Goal: Information Seeking & Learning: Compare options

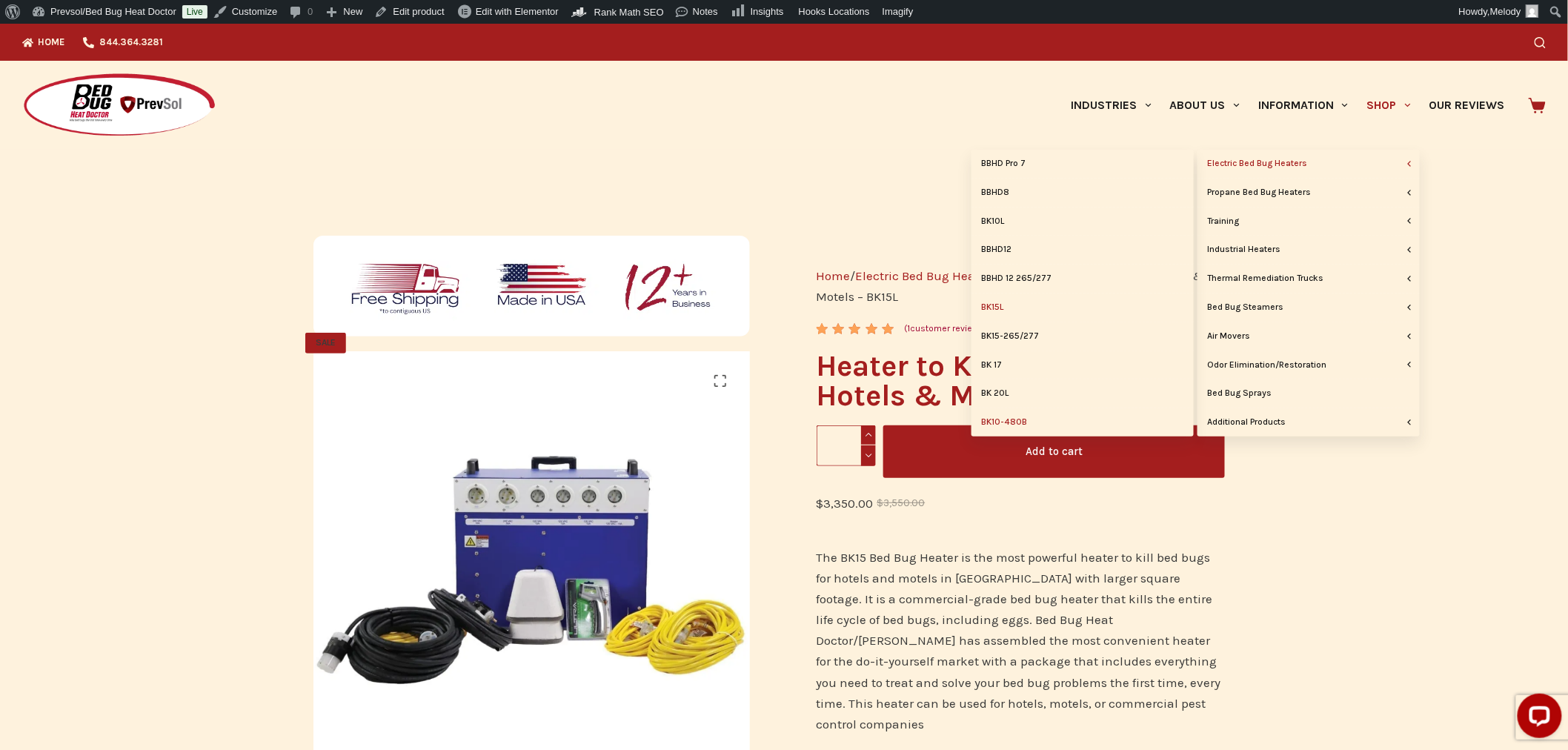
click at [1009, 424] on link "BK10-480B" at bounding box center [1082, 422] width 222 height 28
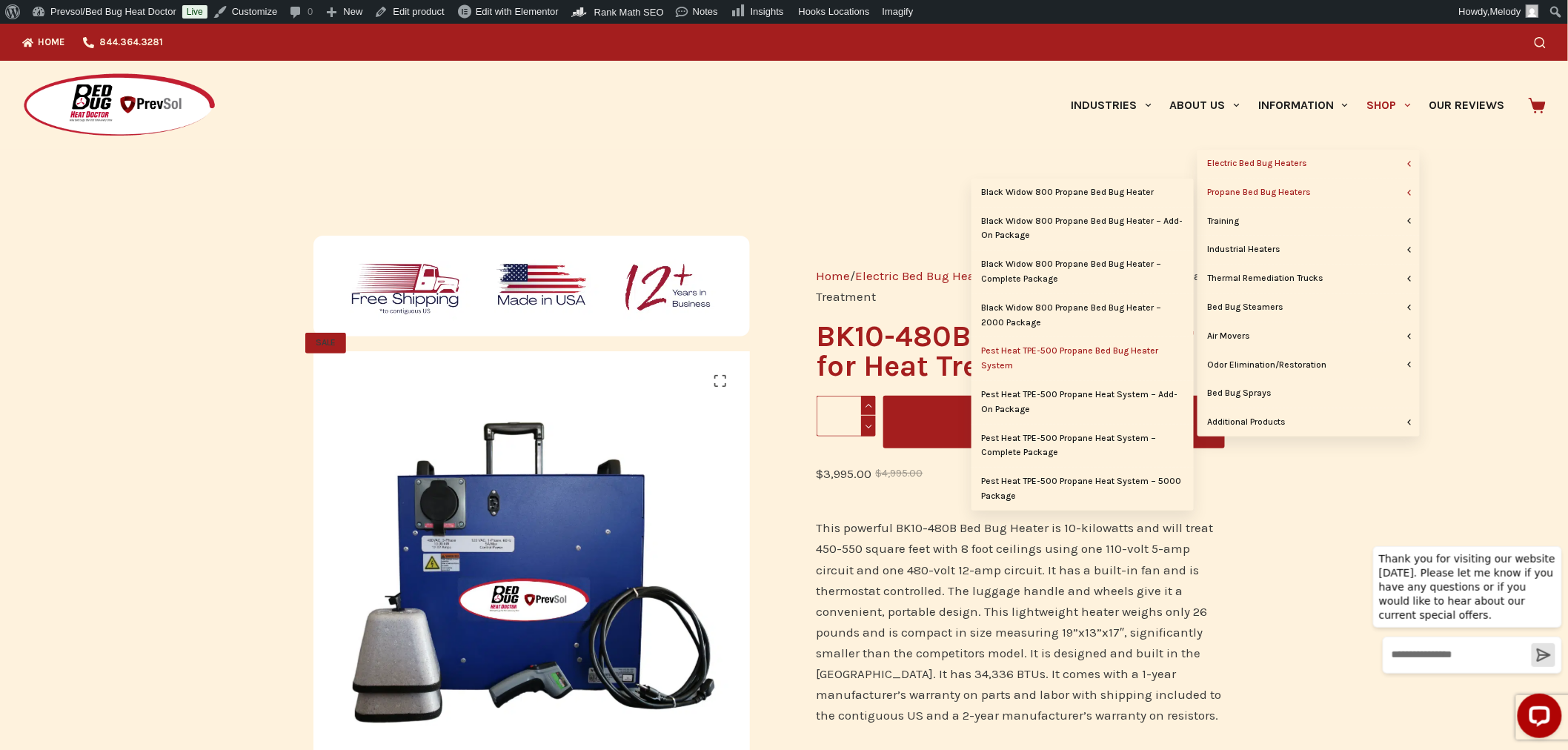
click at [1078, 344] on link "Pest Heat TPE-500 Propane Bed Bug Heater System" at bounding box center [1082, 359] width 222 height 43
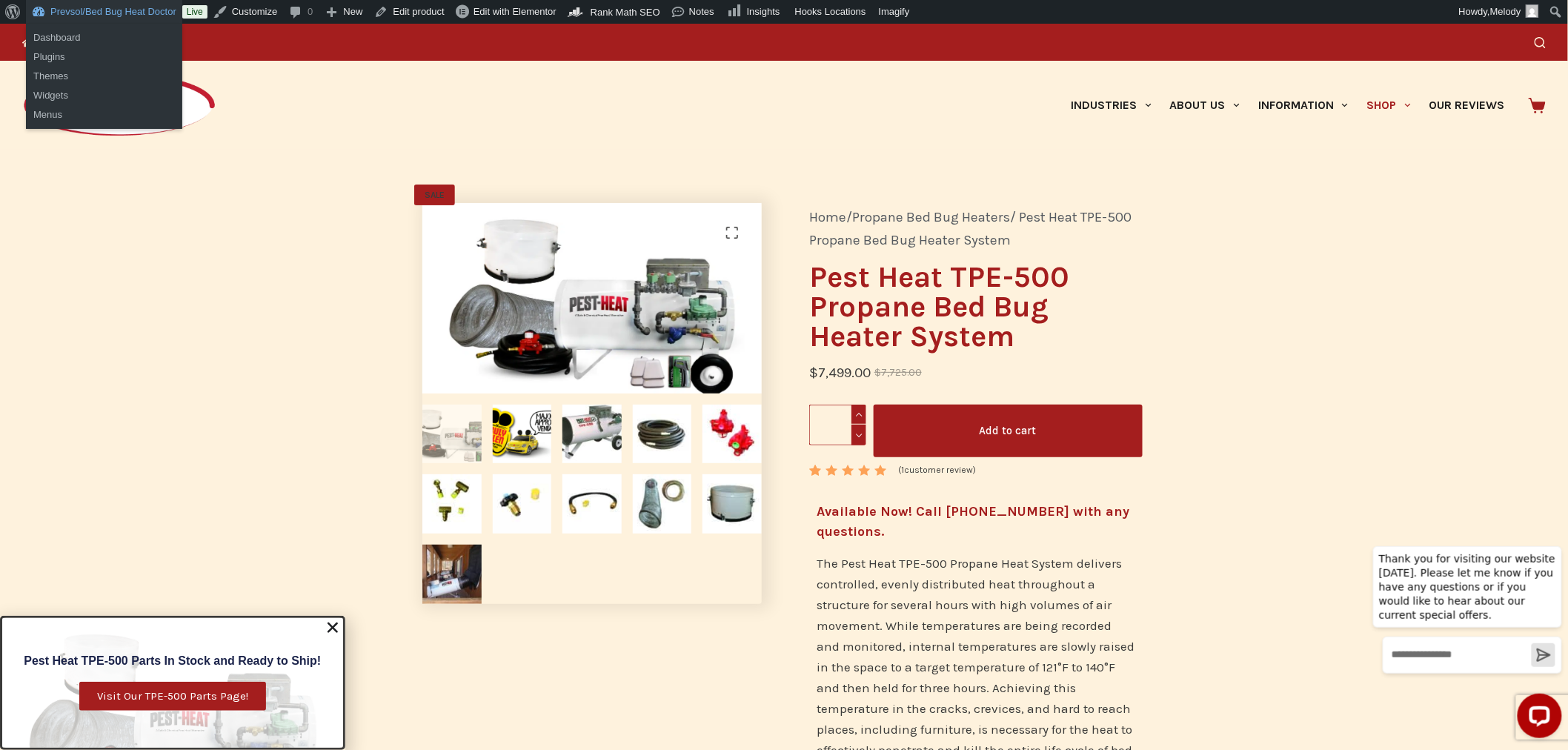
click at [77, 15] on link "Prevsol/Bed Bug Heat Doctor" at bounding box center [104, 12] width 157 height 24
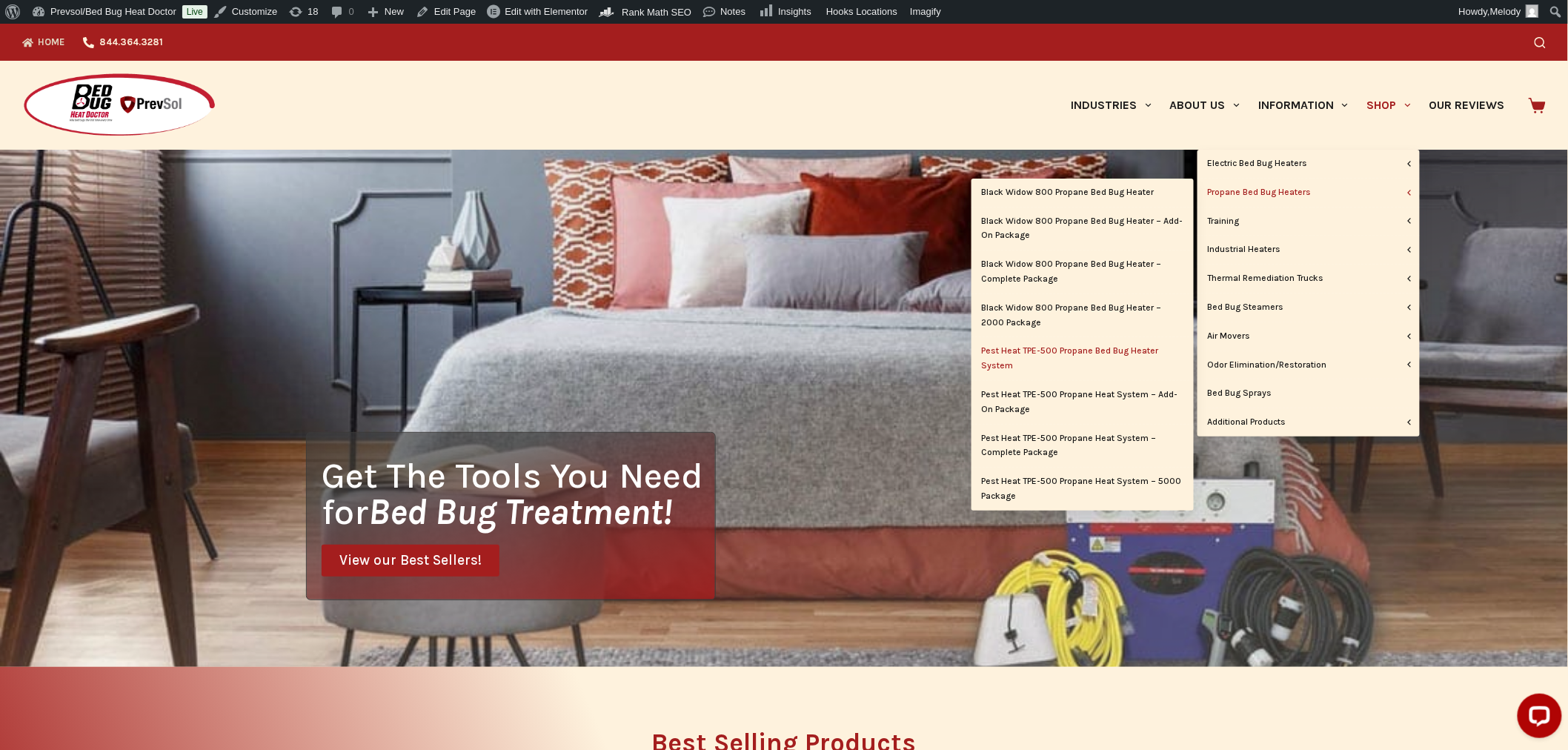
click at [1061, 350] on link "Pest Heat TPE-500 Propane Bed Bug Heater System" at bounding box center [1082, 359] width 222 height 43
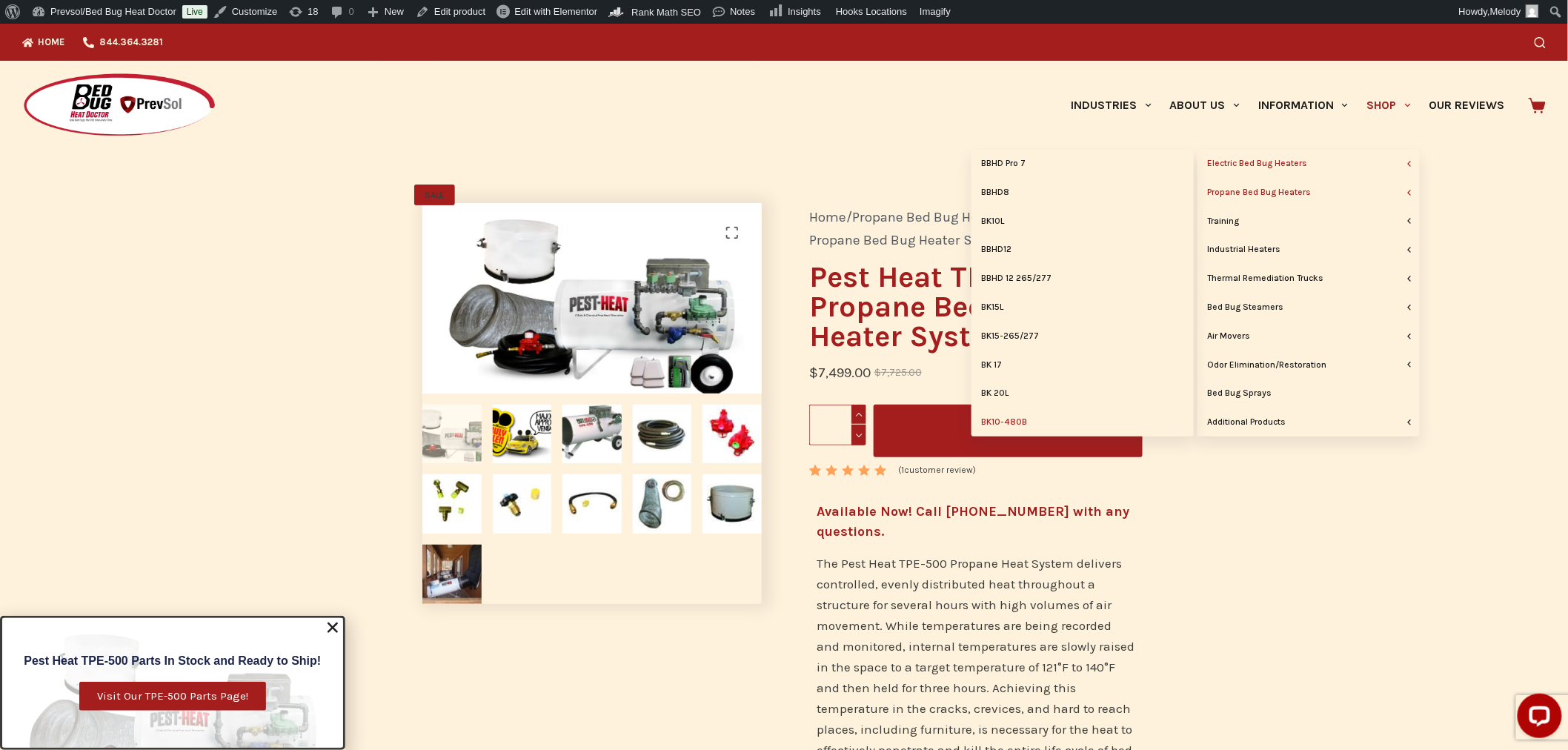
click at [1009, 415] on link "BK10-480B" at bounding box center [1082, 422] width 222 height 28
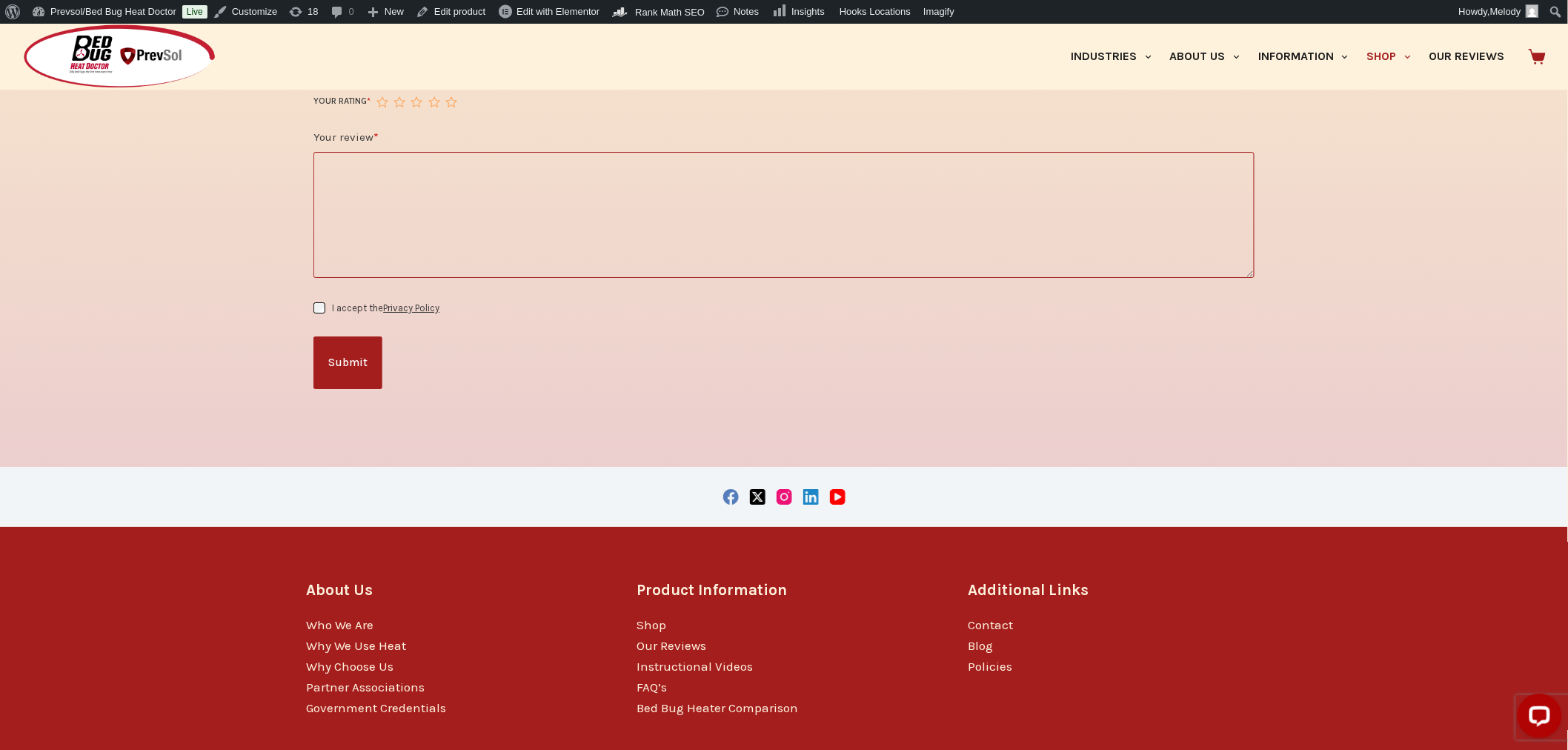
scroll to position [2095, 0]
click at [652, 618] on link "Shop" at bounding box center [652, 623] width 30 height 14
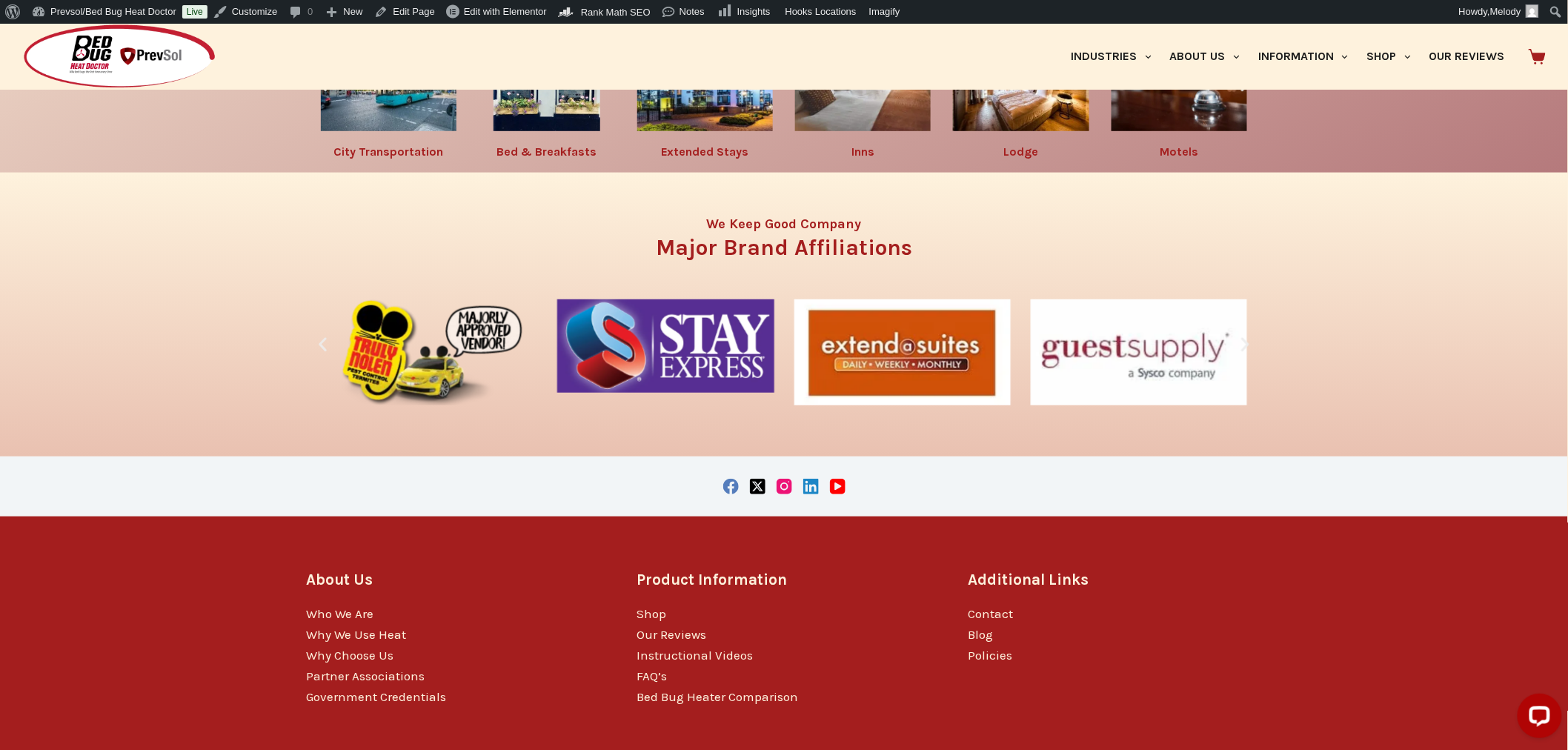
scroll to position [2739, 0]
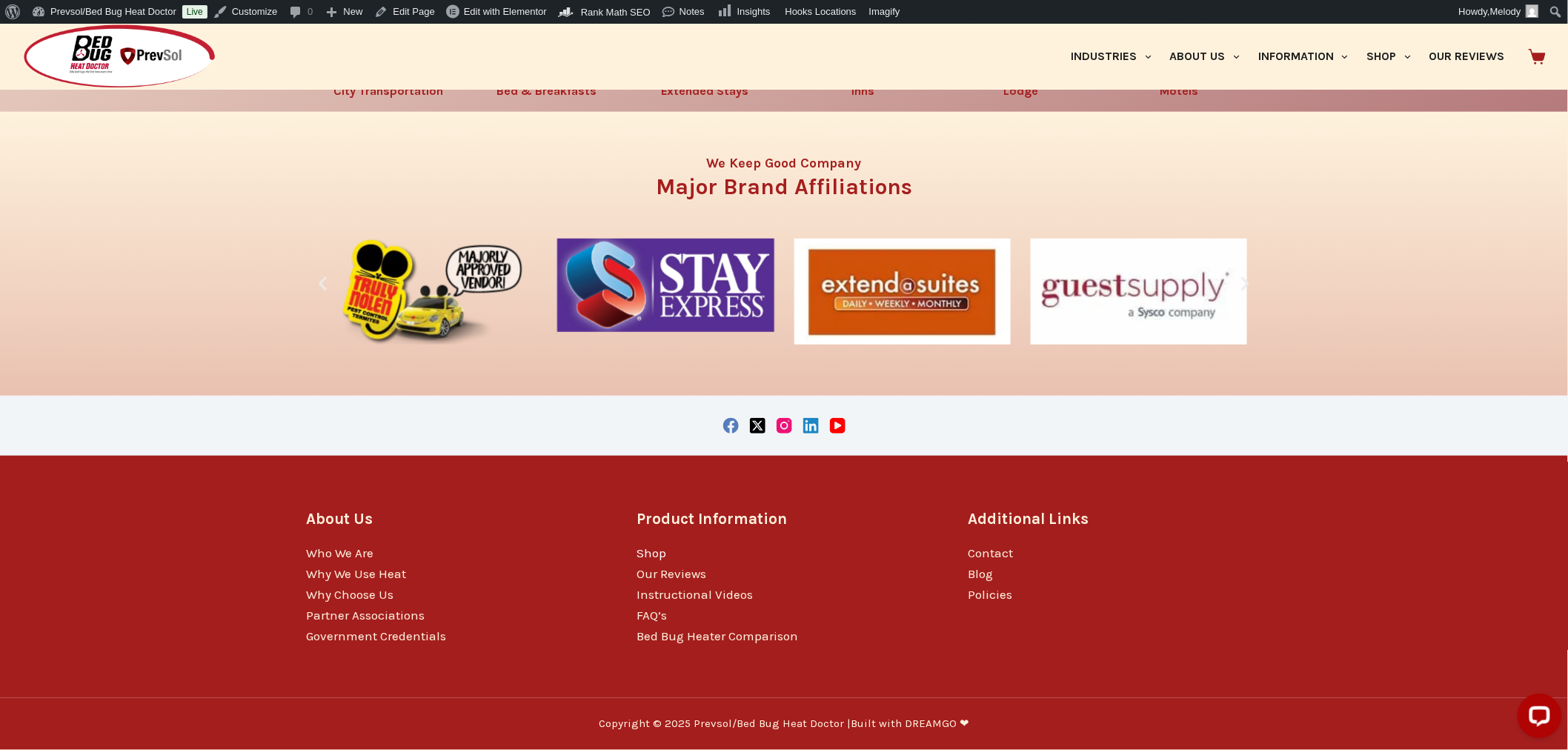
click at [647, 550] on link "Shop" at bounding box center [652, 552] width 30 height 14
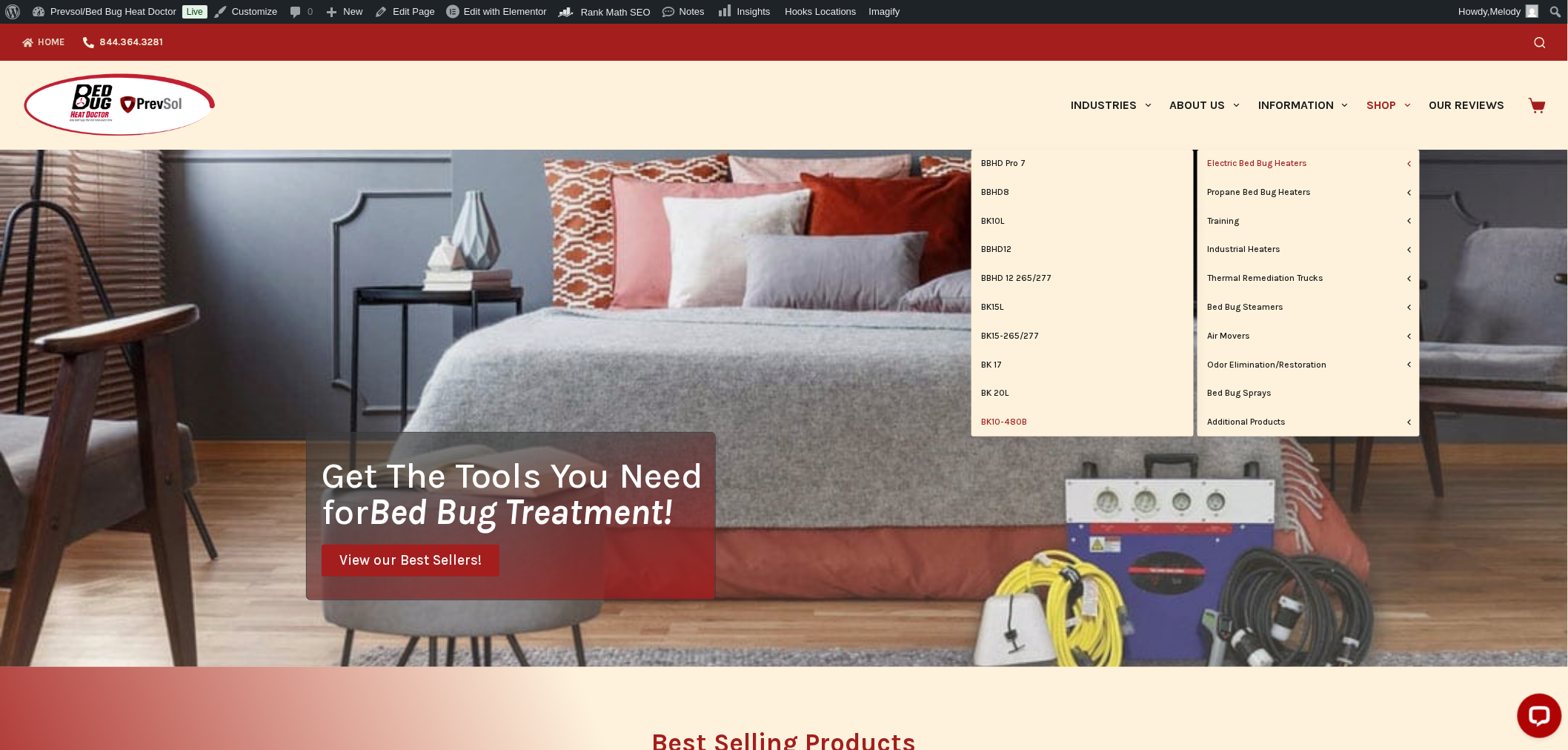
click at [1011, 418] on link "BK10-480B" at bounding box center [1082, 422] width 222 height 28
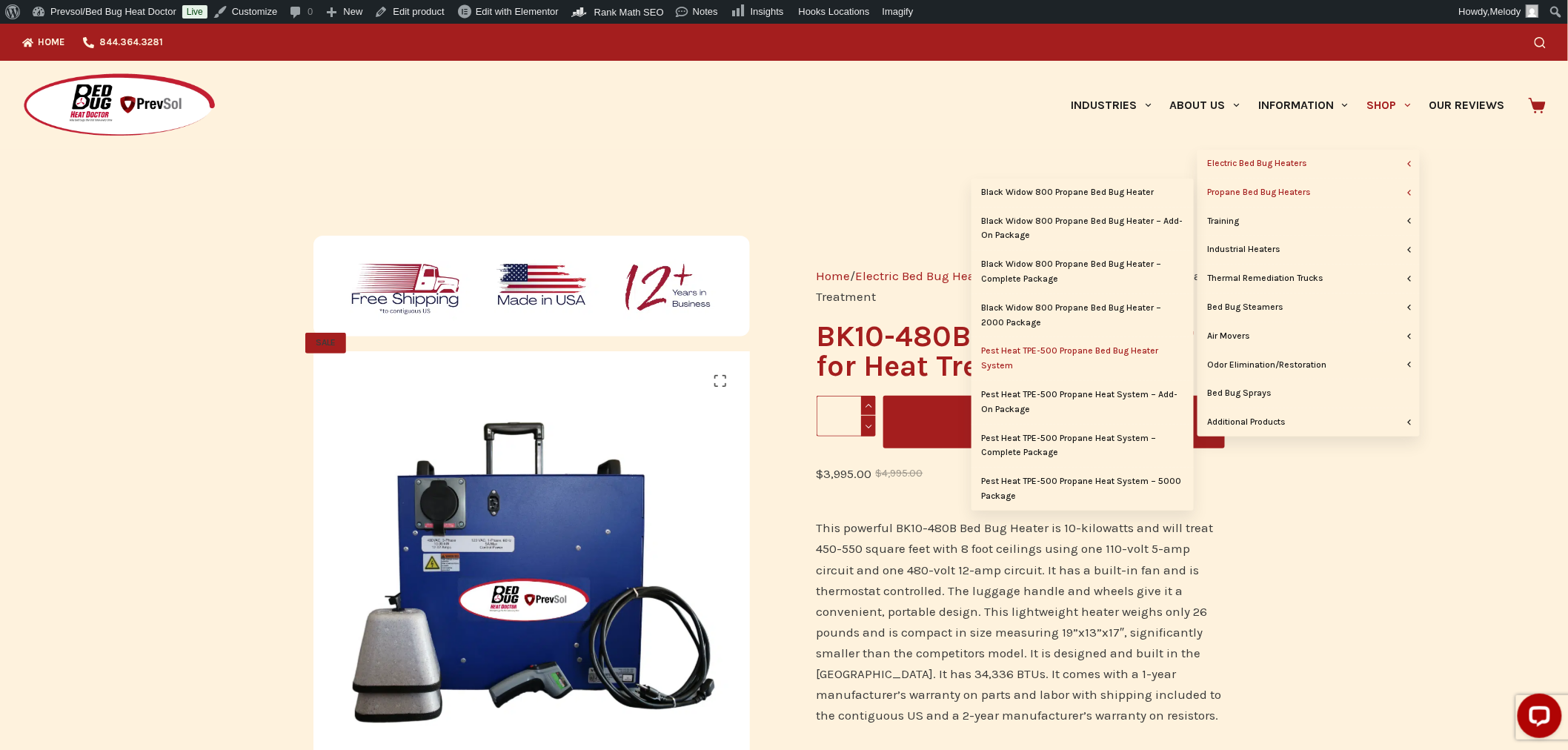
click at [1049, 354] on link "Pest Heat TPE-500 Propane Bed Bug Heater System" at bounding box center [1082, 359] width 222 height 43
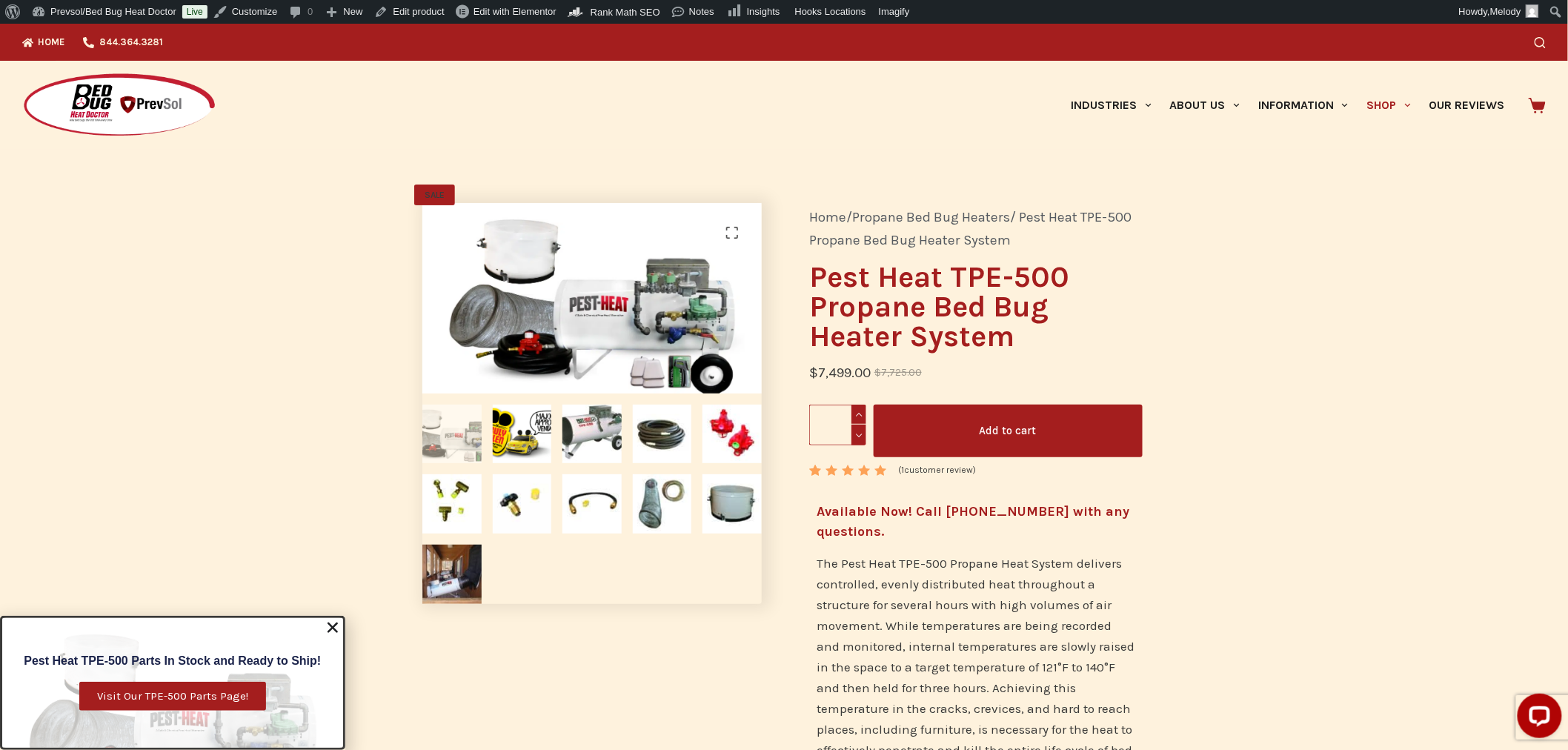
click at [92, 114] on img at bounding box center [119, 106] width 194 height 66
